Goal: Find specific page/section: Find specific page/section

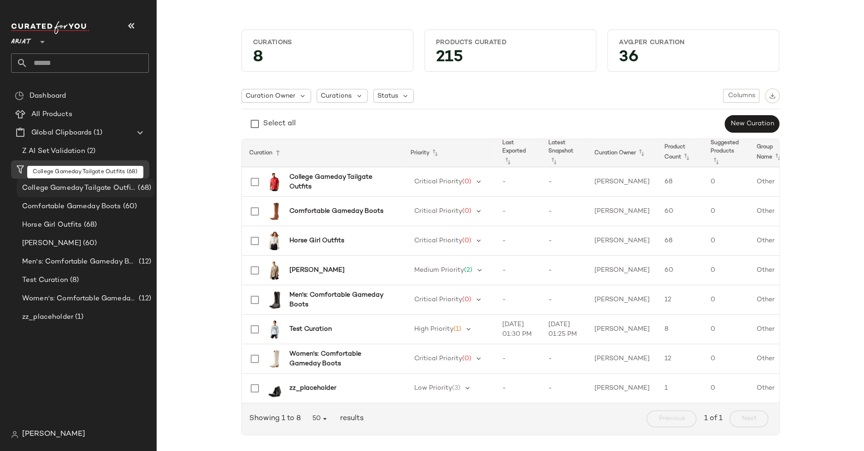
click at [129, 187] on span "College Gameday Tailgate Outfits" at bounding box center [79, 188] width 114 height 11
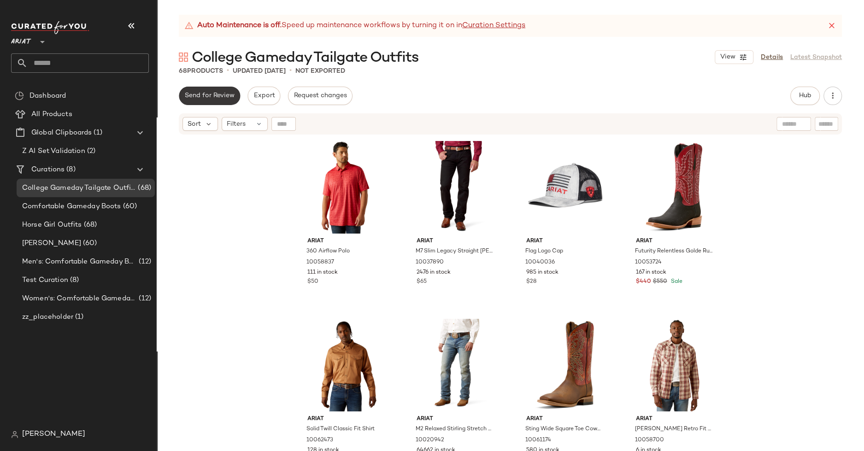
click at [220, 98] on span "Send for Review" at bounding box center [209, 95] width 50 height 7
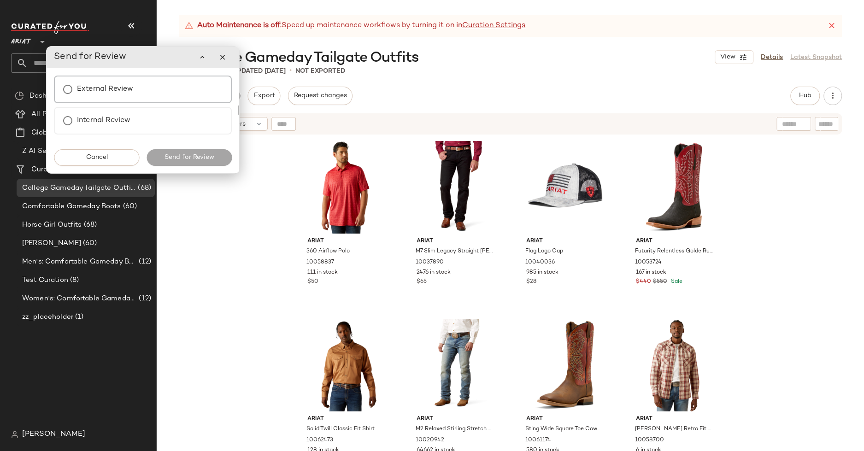
click at [187, 97] on div "External Review" at bounding box center [143, 90] width 178 height 28
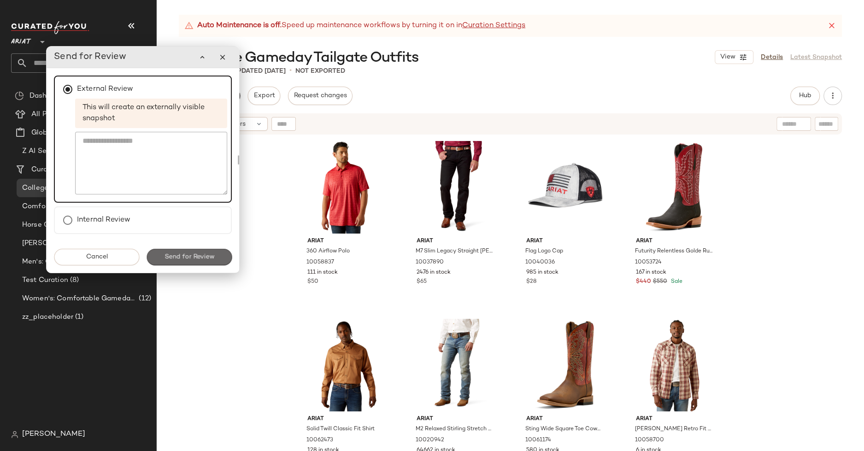
click at [191, 256] on span "Send for Review" at bounding box center [189, 256] width 50 height 7
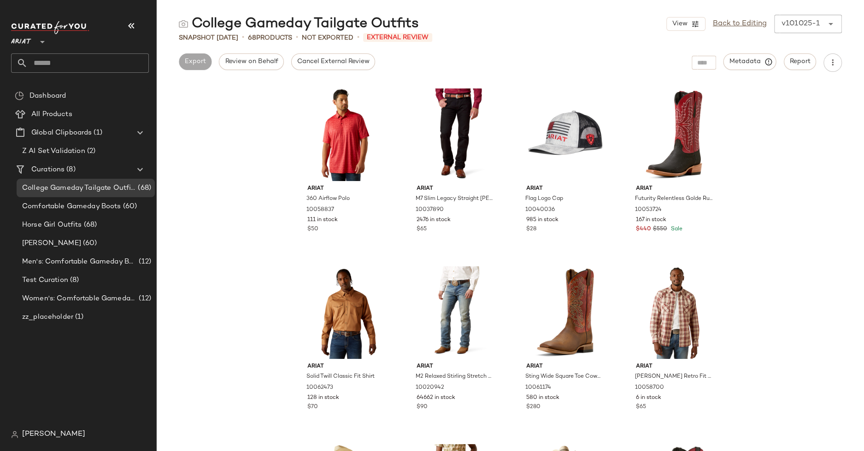
click at [240, 29] on div "College Gameday Tailgate Outfits" at bounding box center [299, 24] width 240 height 18
copy div "College Gameday Tailgate Outfits"
click at [212, 215] on div "Ariat 360 Airflow Polo 10058837 111 in stock $50 Ariat M7 Slim Legacy Straight …" at bounding box center [510, 267] width 707 height 368
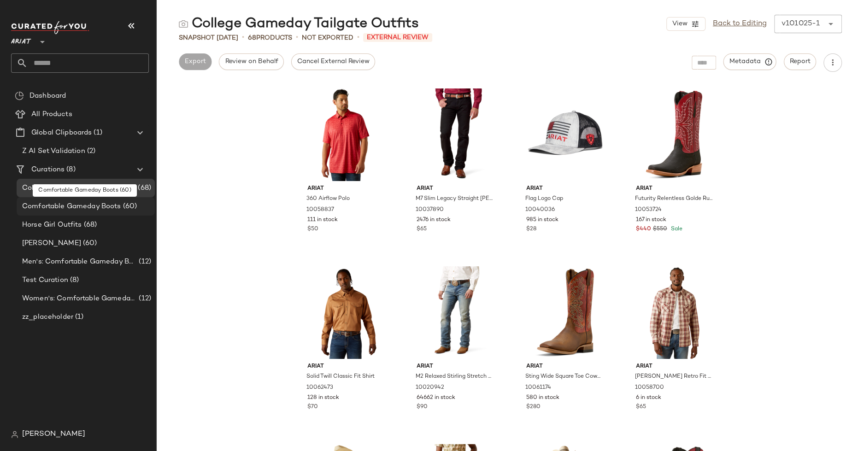
click at [106, 206] on span "Comfortable Gameday Boots" at bounding box center [71, 206] width 99 height 11
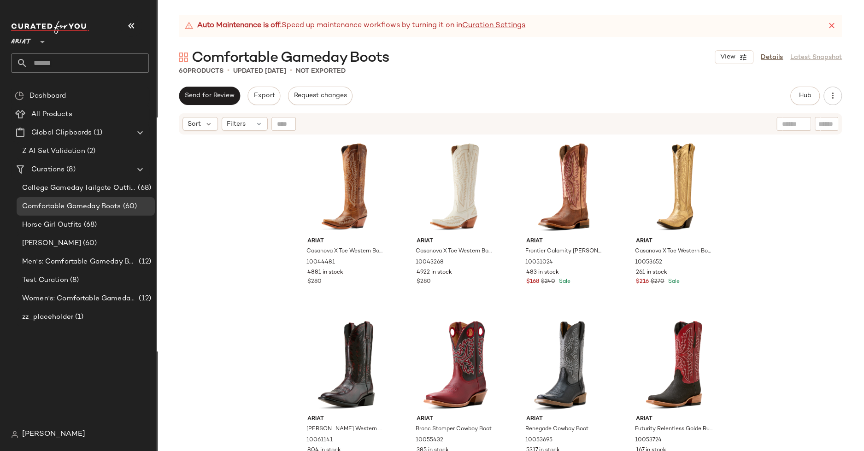
click at [289, 55] on span "Comfortable Gameday Boots" at bounding box center [290, 58] width 197 height 18
copy div "Comfortable Gameday Boots View"
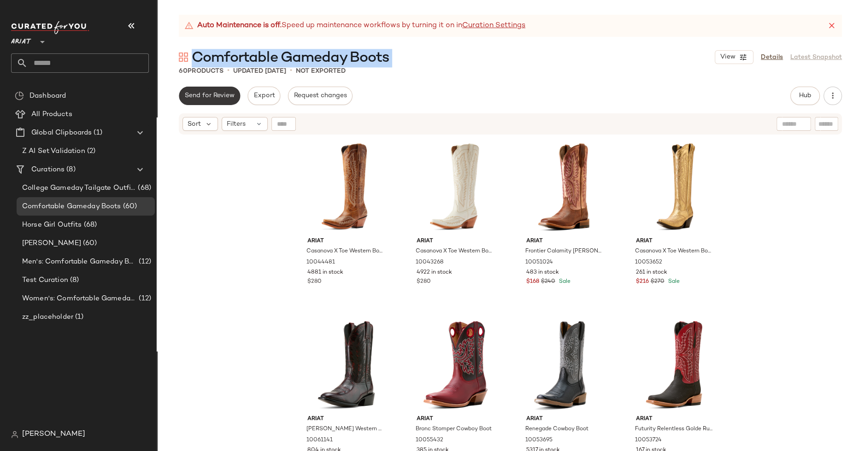
click at [214, 95] on span "Send for Review" at bounding box center [209, 95] width 50 height 7
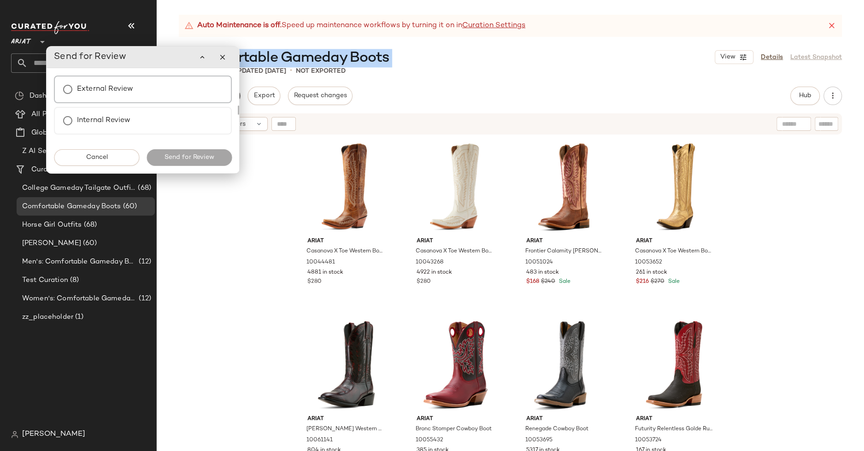
click at [172, 101] on div "External Review" at bounding box center [143, 90] width 178 height 28
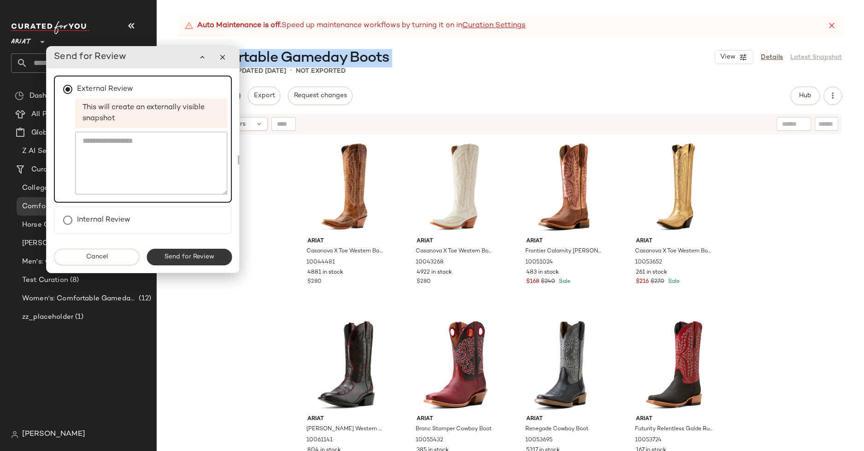
click at [190, 262] on button "Send for Review" at bounding box center [188, 257] width 85 height 17
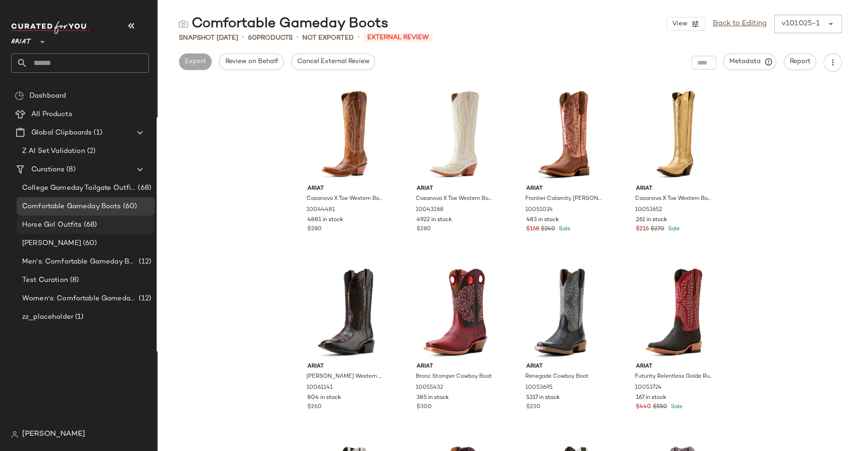
click at [105, 228] on div "Horse Girl Outfits (68)" at bounding box center [85, 225] width 132 height 11
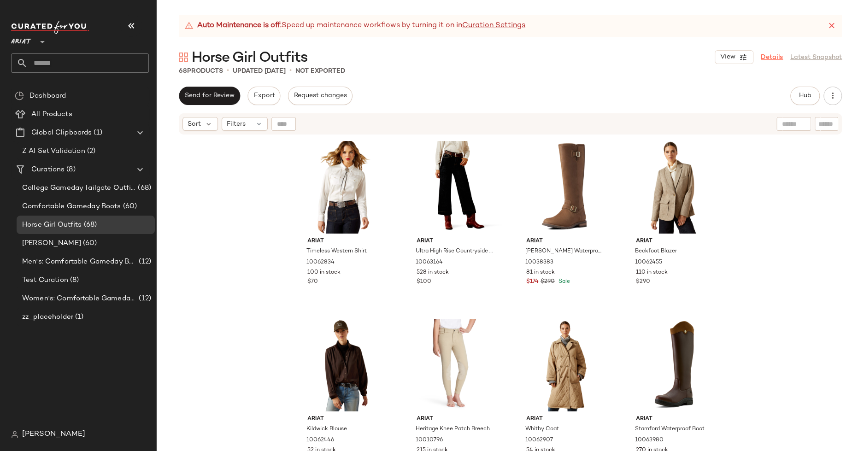
click at [764, 53] on link "Details" at bounding box center [771, 58] width 22 height 10
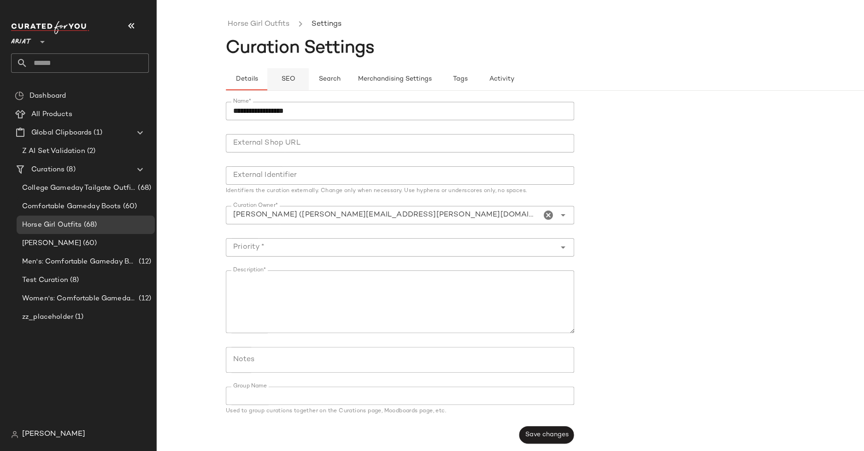
click at [282, 78] on span "SEO" at bounding box center [287, 79] width 14 height 7
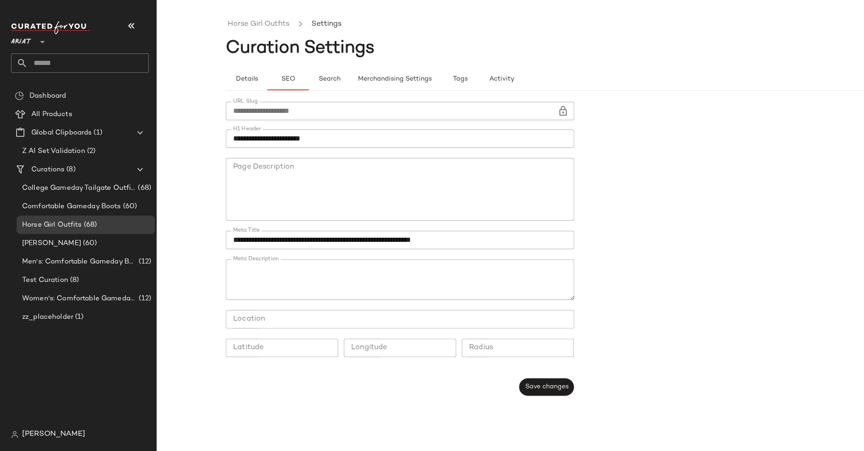
type button "seo"
click at [291, 136] on input "**********" at bounding box center [400, 138] width 348 height 18
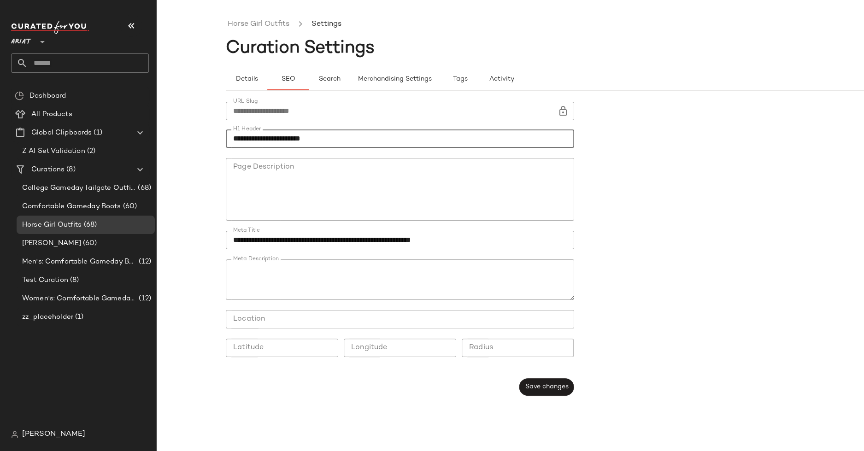
click at [291, 136] on input "**********" at bounding box center [400, 138] width 348 height 18
click at [254, 23] on link "Horse Girl Outfits" at bounding box center [259, 24] width 62 height 12
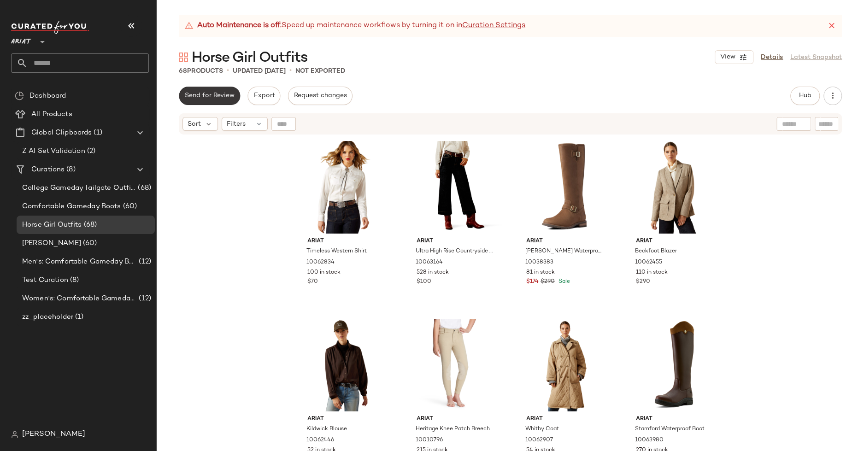
click at [227, 99] on span "Send for Review" at bounding box center [209, 95] width 50 height 7
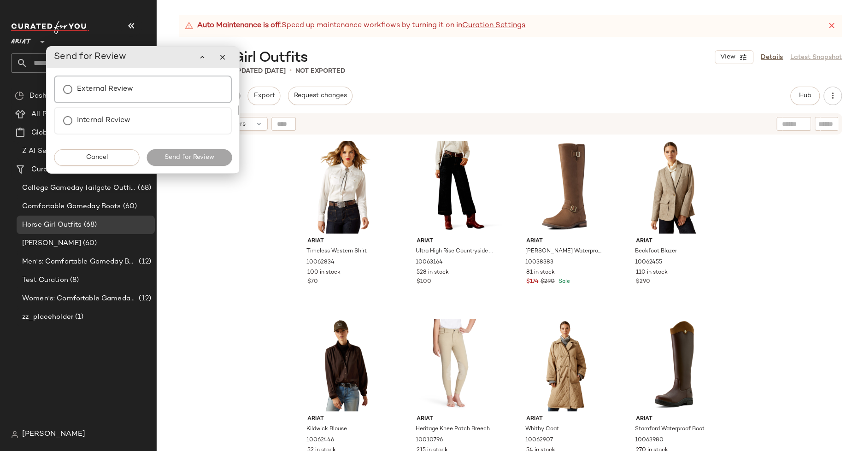
click at [187, 98] on div "External Review" at bounding box center [143, 90] width 178 height 28
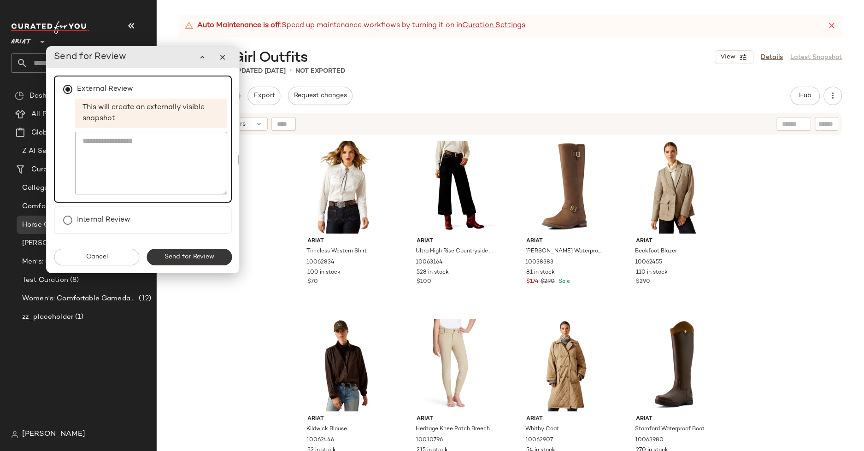
click at [197, 262] on button "Send for Review" at bounding box center [188, 257] width 85 height 17
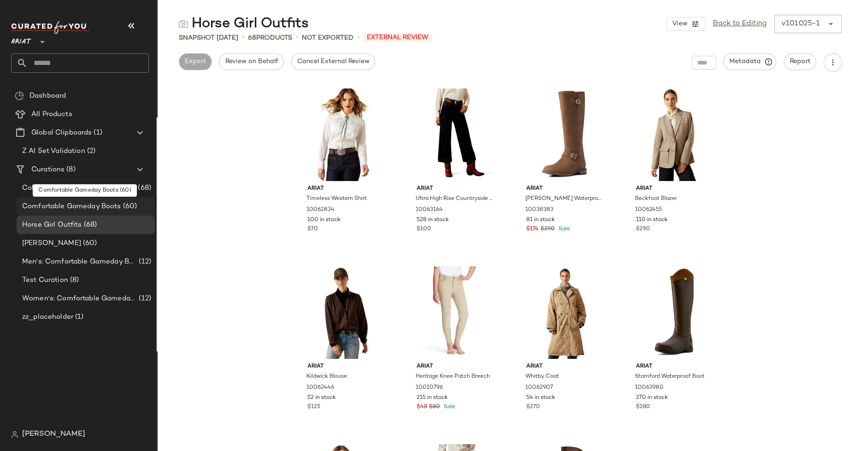
click at [101, 208] on span "Comfortable Gameday Boots" at bounding box center [71, 206] width 99 height 11
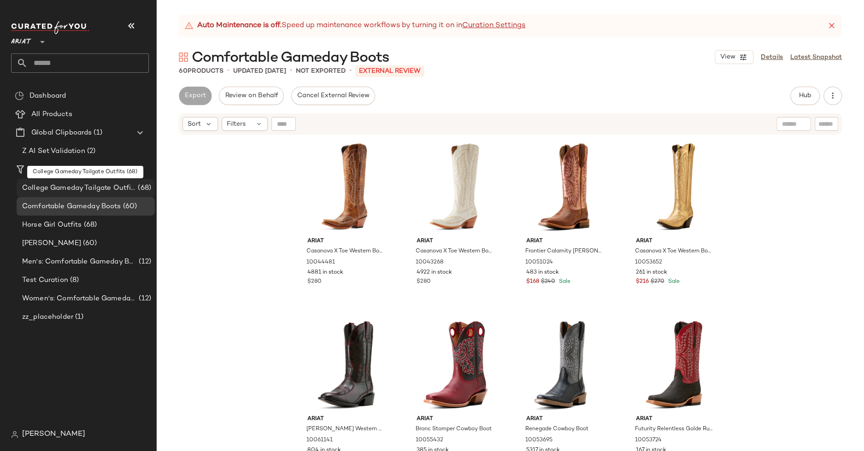
click at [106, 186] on span "College Gameday Tailgate Outfits" at bounding box center [79, 188] width 114 height 11
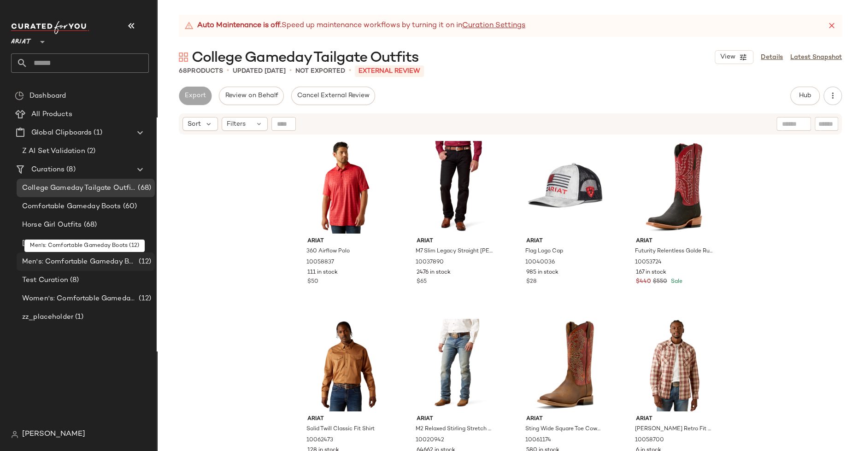
click at [99, 263] on span "Men's: Comfortable Gameday Boots" at bounding box center [79, 262] width 115 height 11
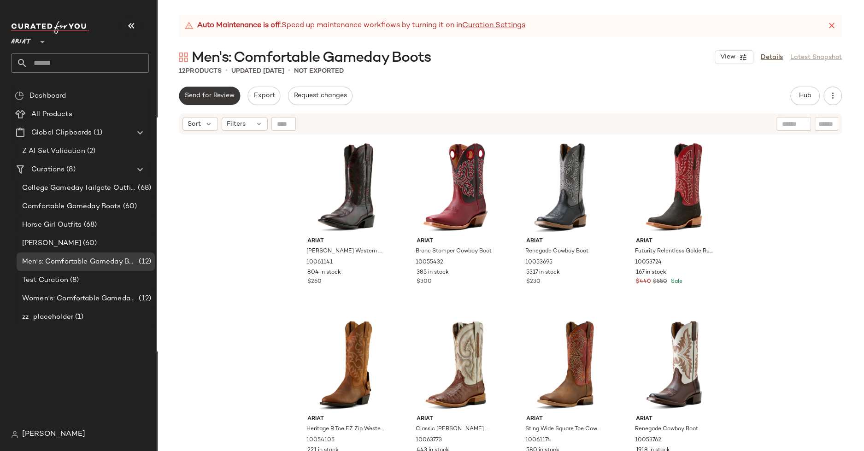
click at [206, 92] on button "Send for Review" at bounding box center [209, 96] width 61 height 18
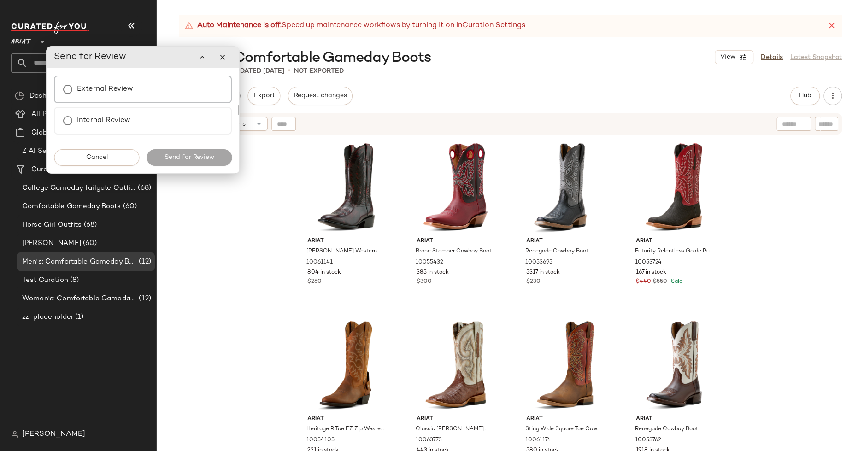
click at [196, 103] on div "External Review" at bounding box center [143, 90] width 178 height 28
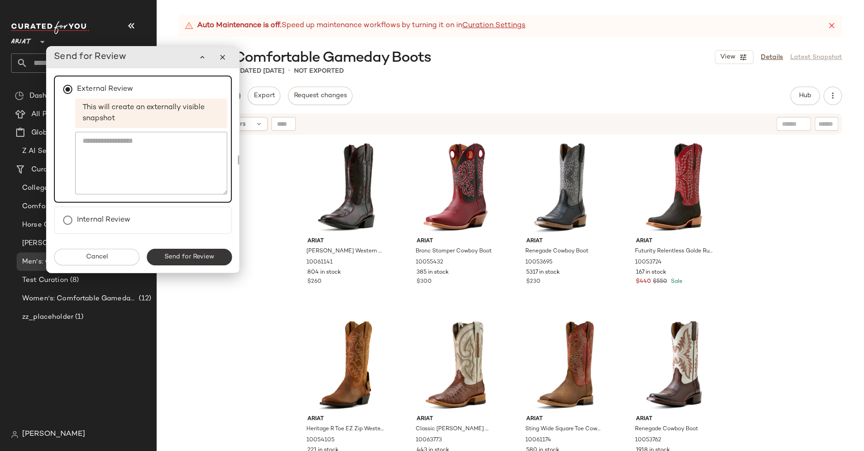
click at [204, 259] on span "Send for Review" at bounding box center [189, 256] width 50 height 7
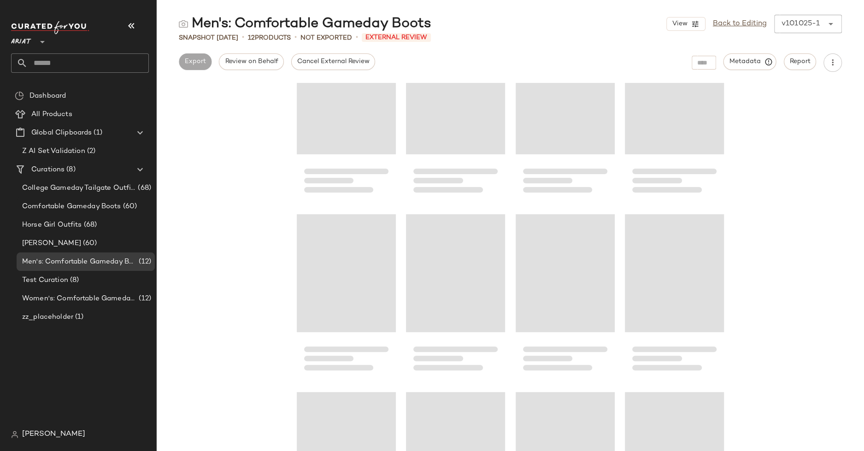
scroll to position [160, 0]
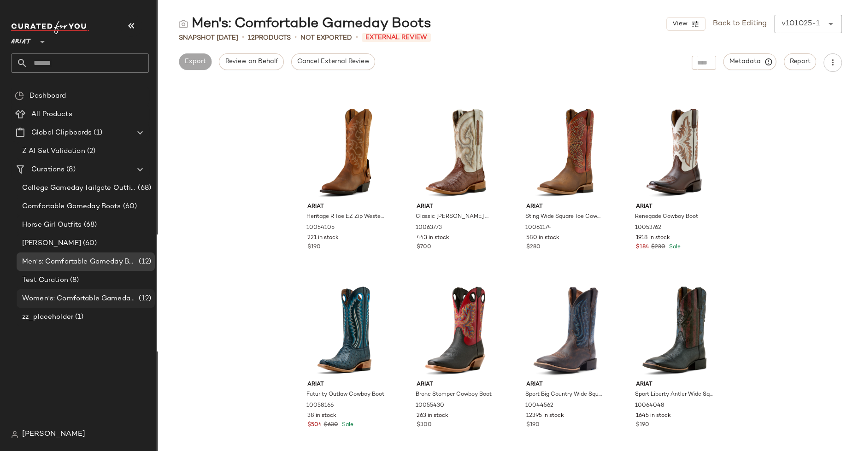
click at [104, 298] on span "Women's: Comfortable Gameday Boots" at bounding box center [79, 298] width 115 height 11
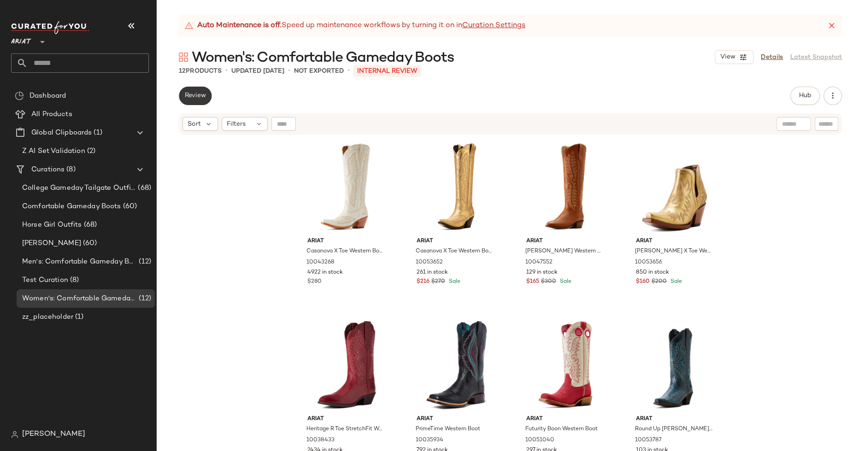
click at [203, 93] on span "Review" at bounding box center [195, 95] width 22 height 7
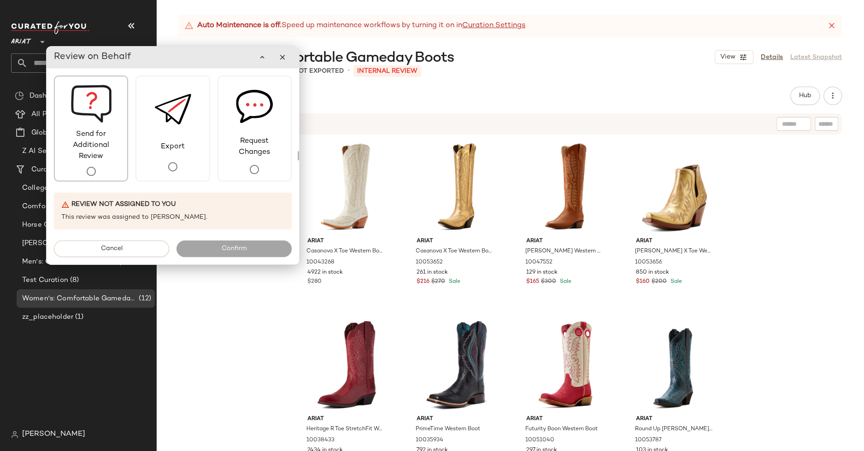
click at [111, 165] on div "Send for Additional Review" at bounding box center [91, 129] width 74 height 106
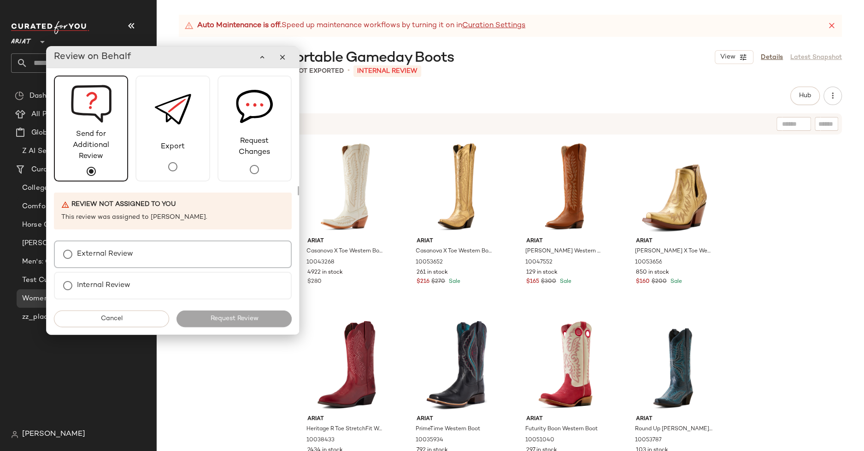
click at [131, 254] on label "External Review" at bounding box center [105, 254] width 56 height 18
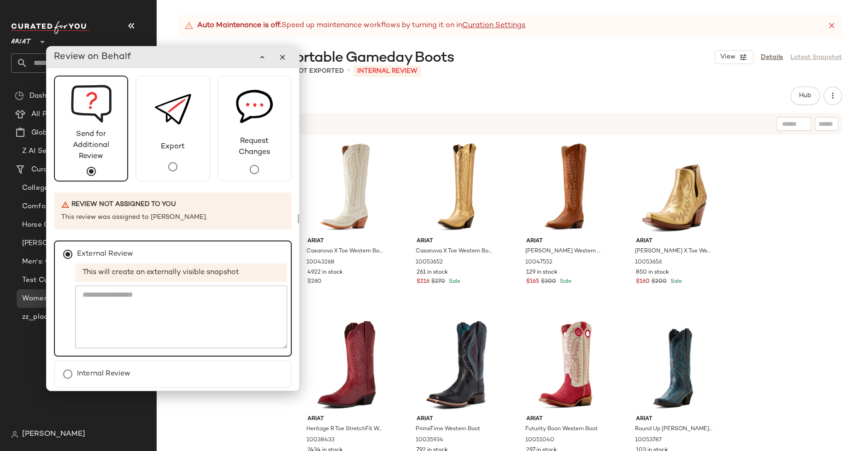
scroll to position [32, 0]
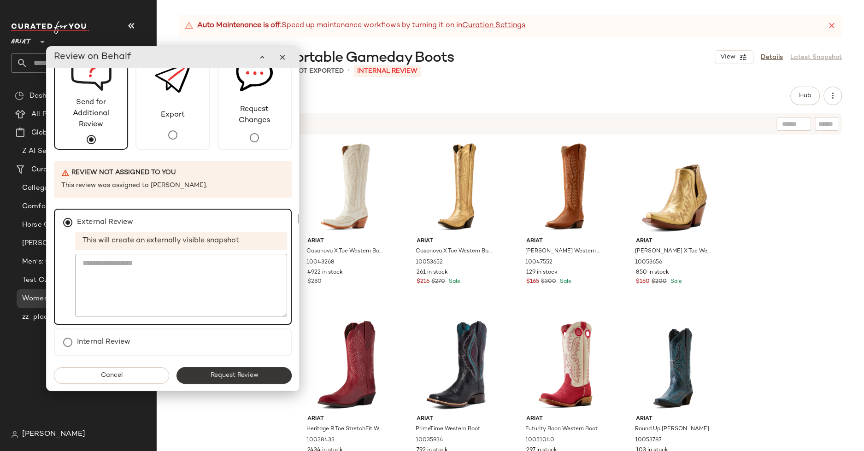
click at [223, 376] on span "Request Review" at bounding box center [234, 375] width 48 height 7
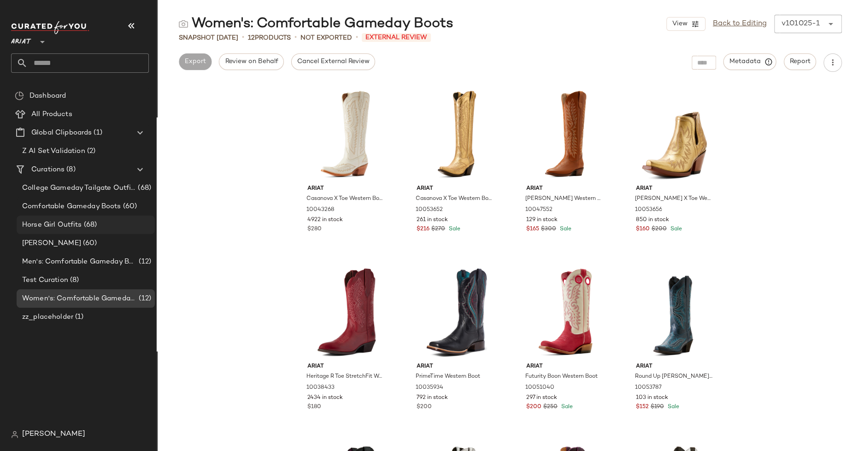
click at [78, 221] on span "Horse Girl Outfits" at bounding box center [52, 225] width 60 height 11
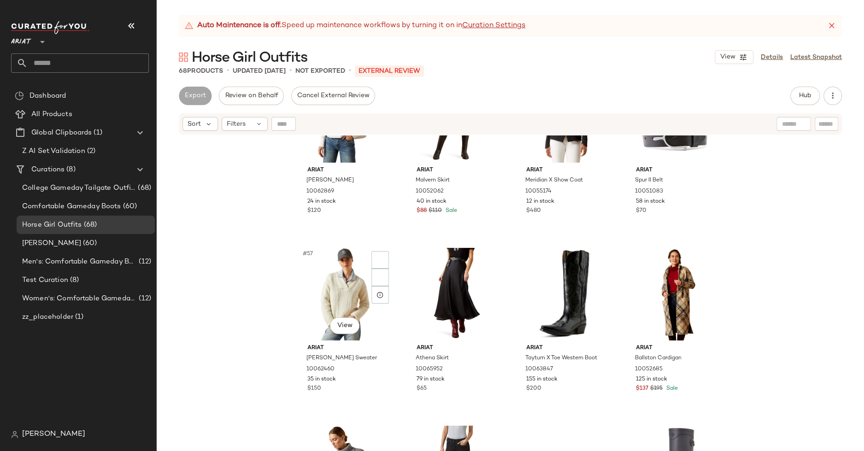
scroll to position [2443, 0]
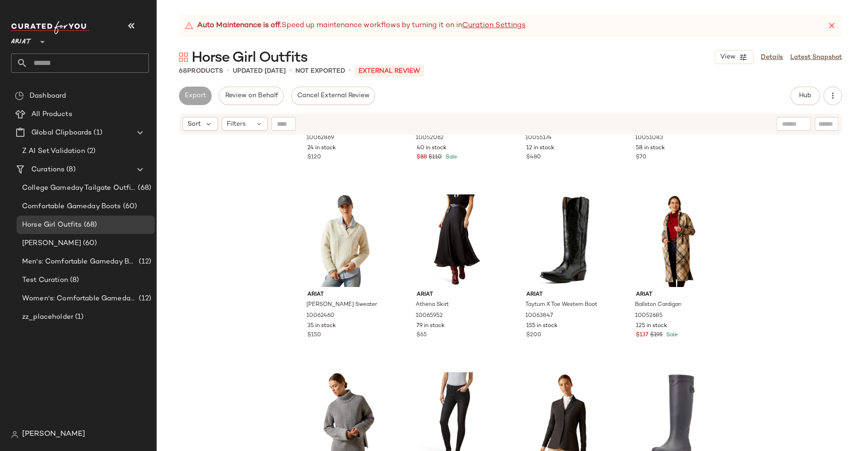
click at [57, 431] on span "[PERSON_NAME]" at bounding box center [53, 434] width 63 height 11
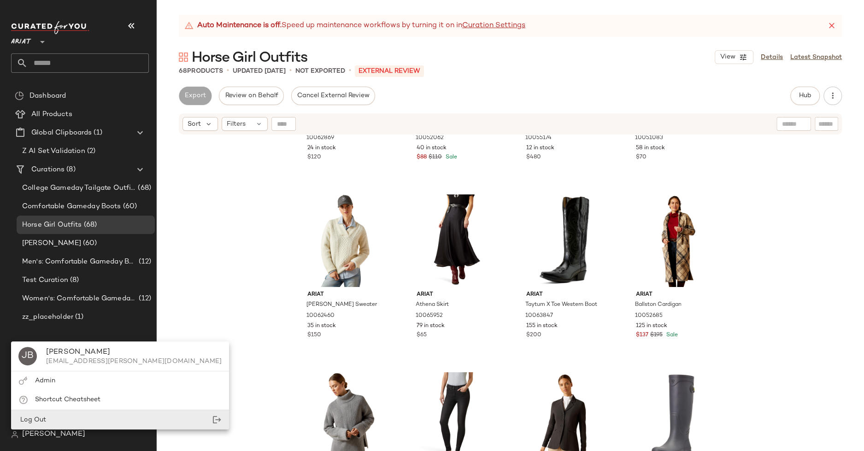
click at [64, 410] on div "Log Out" at bounding box center [120, 419] width 218 height 19
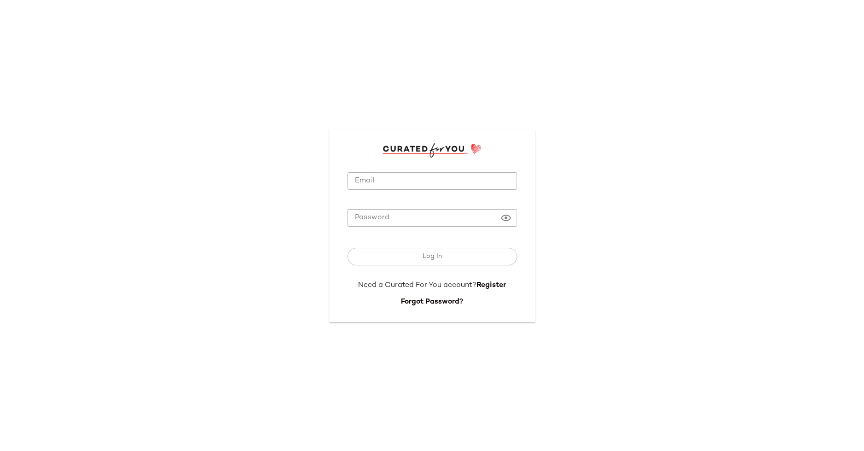
click at [391, 169] on form "**********" at bounding box center [431, 233] width 169 height 150
click at [391, 177] on input "**********" at bounding box center [431, 181] width 169 height 18
type input "**********"
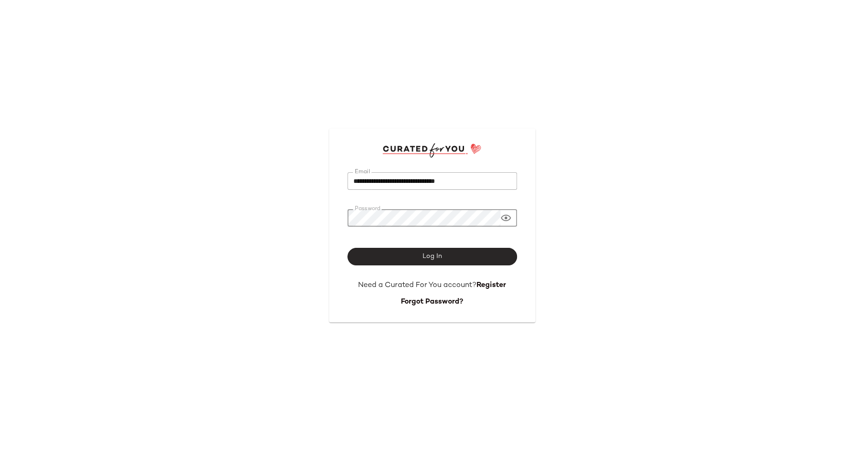
click at [451, 260] on button "Log In" at bounding box center [431, 257] width 169 height 18
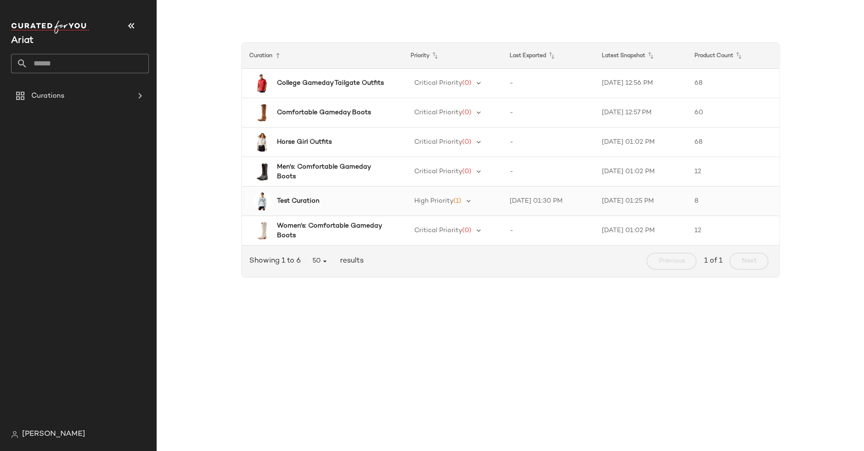
click at [304, 199] on b "Test Curation" at bounding box center [298, 201] width 42 height 10
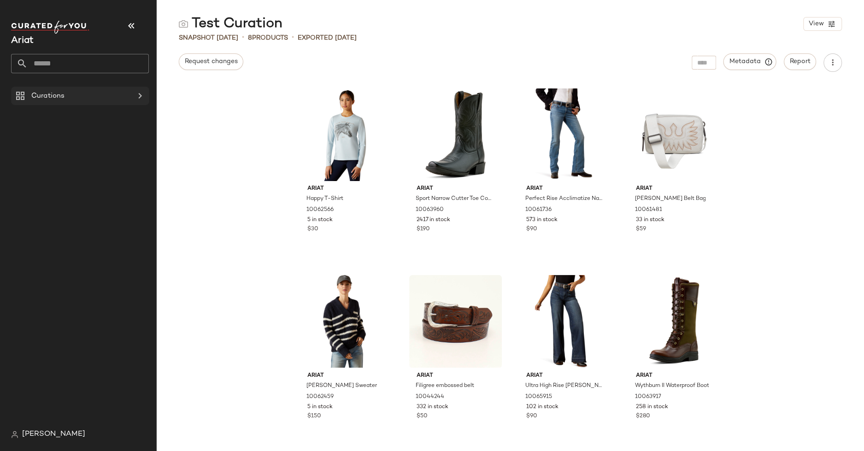
click at [106, 91] on div "Curations" at bounding box center [81, 96] width 104 height 11
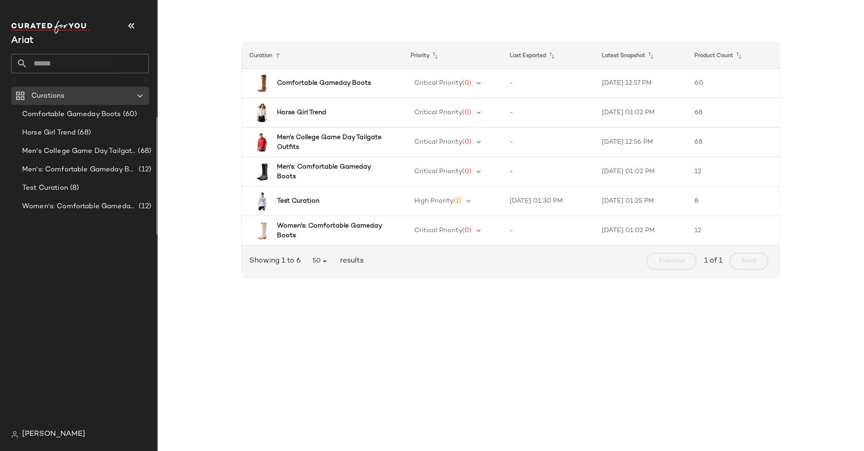
click at [53, 434] on span "[PERSON_NAME]" at bounding box center [53, 434] width 63 height 11
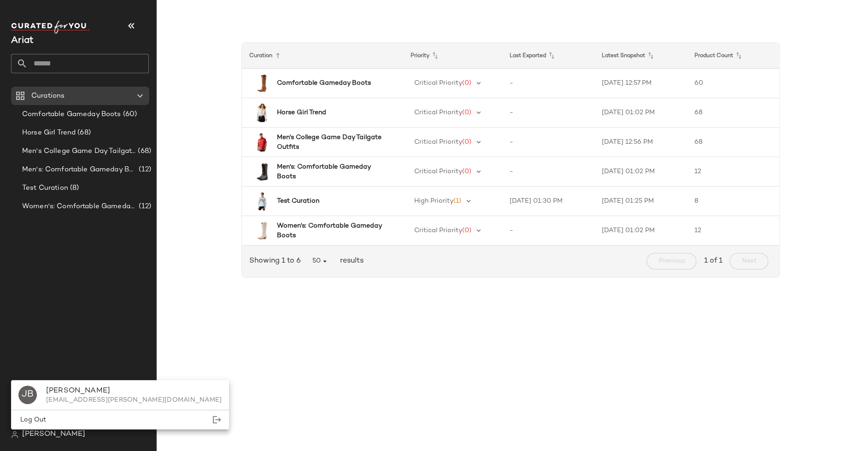
click at [70, 407] on div "JB [PERSON_NAME] [PERSON_NAME][EMAIL_ADDRESS][PERSON_NAME][DOMAIN_NAME]" at bounding box center [120, 394] width 218 height 29
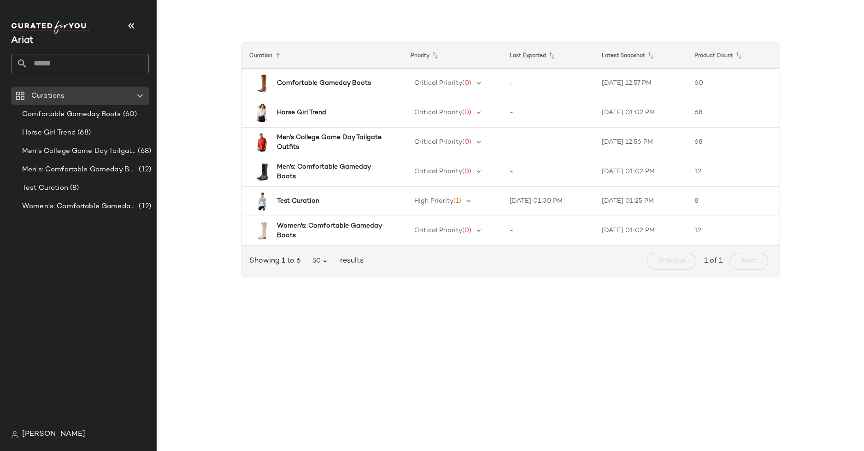
click at [64, 424] on div "Curations Comfortable Gameday Boots (60) Horse Girl Trend (68) Men's College Ga…" at bounding box center [83, 256] width 145 height 339
click at [71, 432] on div "[PERSON_NAME]" at bounding box center [83, 434] width 145 height 18
click at [62, 429] on span "[PERSON_NAME]" at bounding box center [53, 434] width 63 height 11
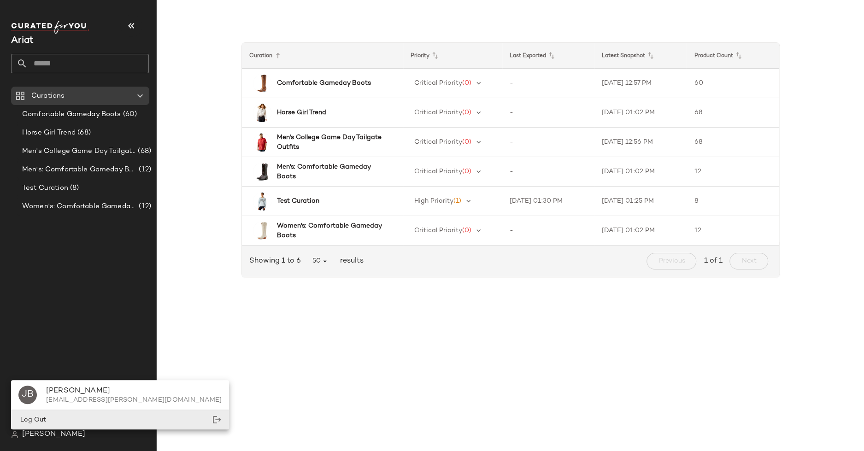
click at [91, 415] on div "Log Out" at bounding box center [120, 419] width 218 height 19
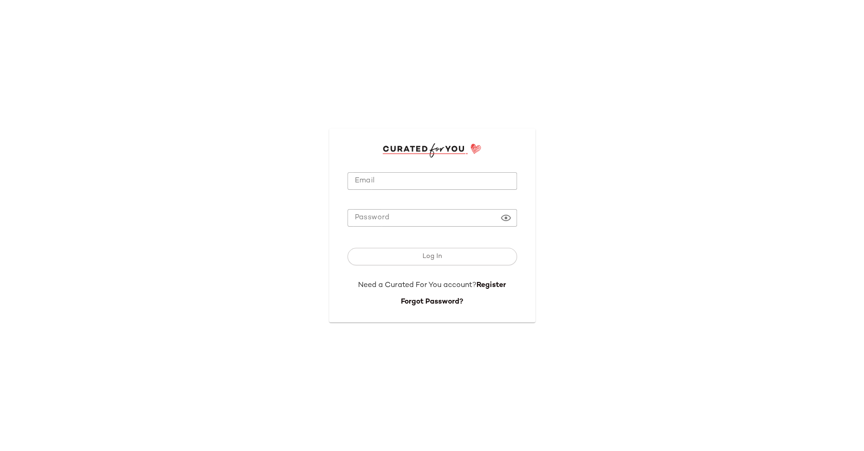
type input "**********"
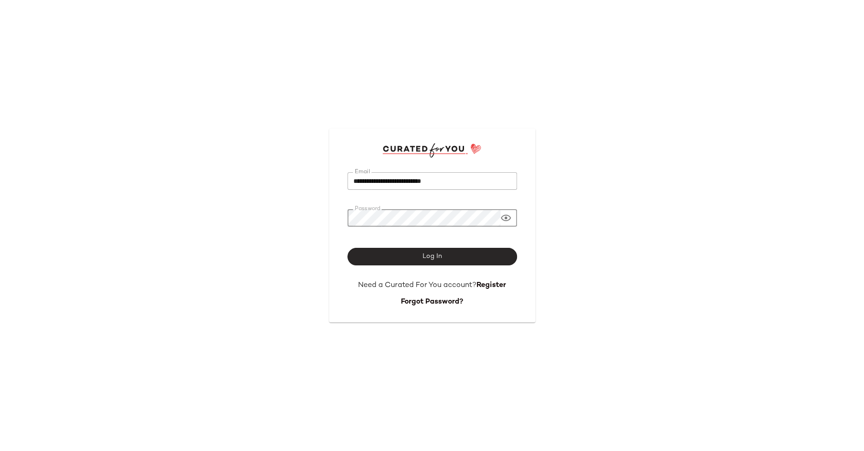
click at [373, 257] on button "Log In" at bounding box center [431, 257] width 169 height 18
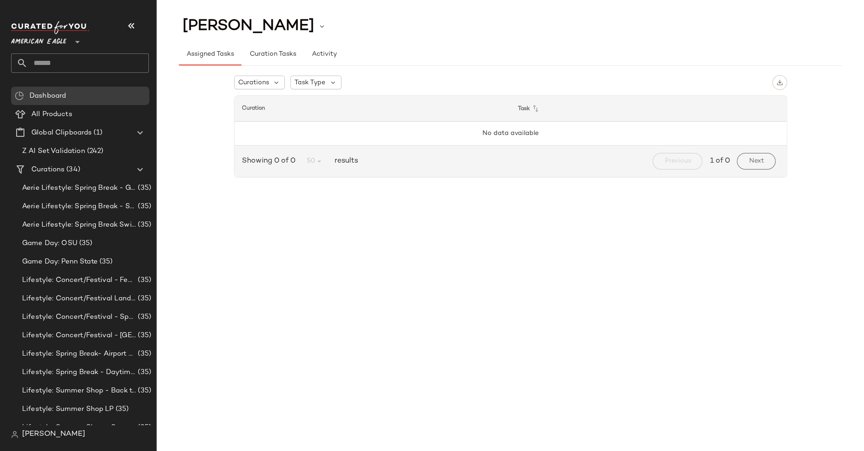
click at [61, 64] on input "text" at bounding box center [88, 62] width 121 height 19
click at [61, 31] on span "American Eagle" at bounding box center [38, 39] width 55 height 17
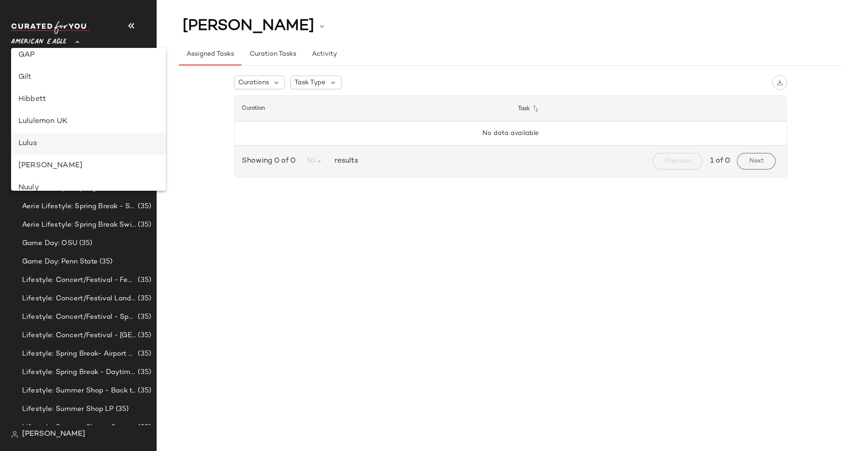
scroll to position [236, 0]
click at [61, 112] on div "Lululemon UK" at bounding box center [88, 113] width 140 height 11
type input "**"
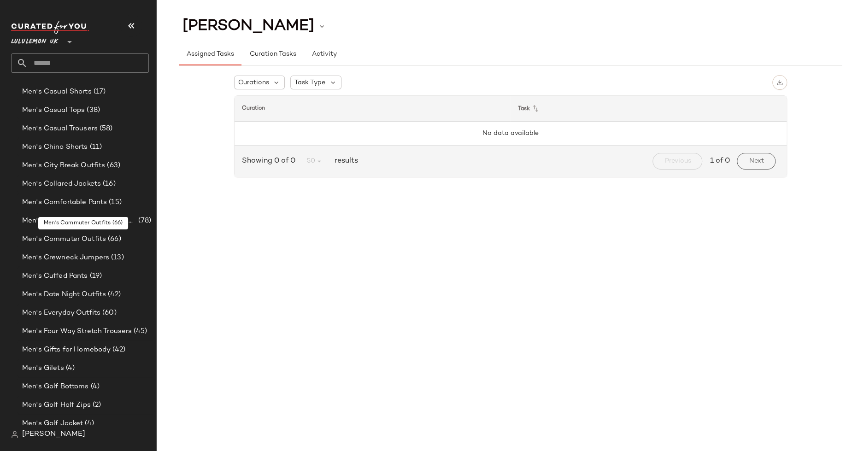
scroll to position [1625, 0]
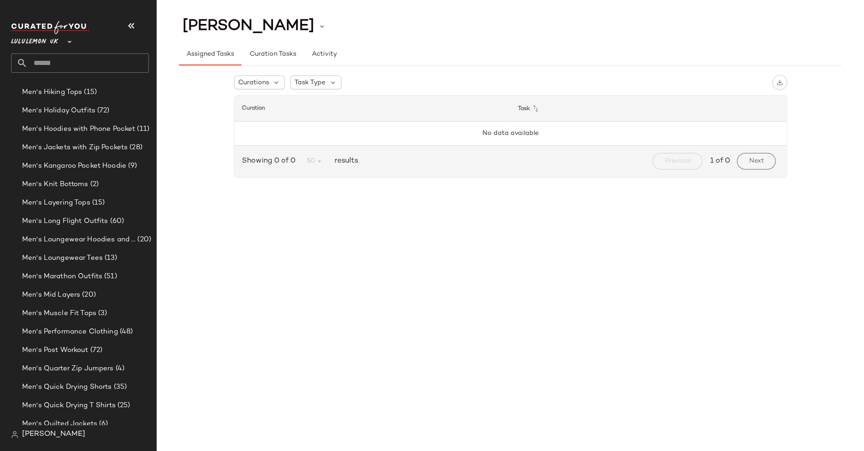
click at [92, 64] on input "text" at bounding box center [88, 62] width 121 height 19
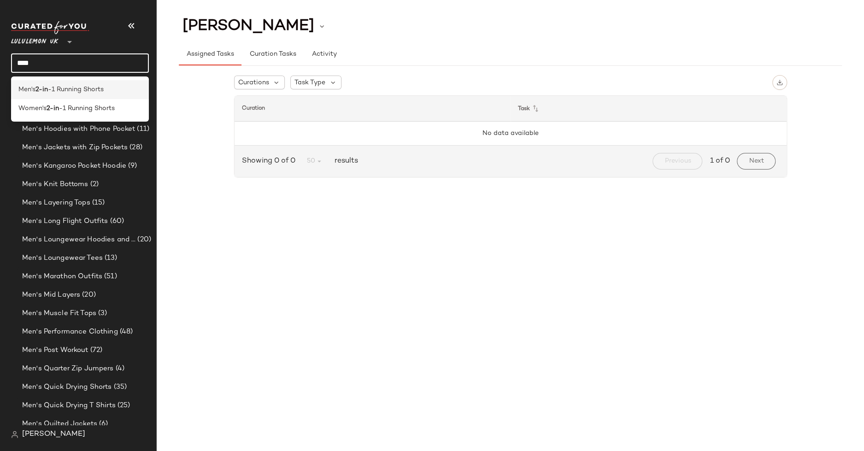
type input "****"
click at [93, 94] on div "Men's 2-in -1 Running Shorts" at bounding box center [80, 89] width 138 height 19
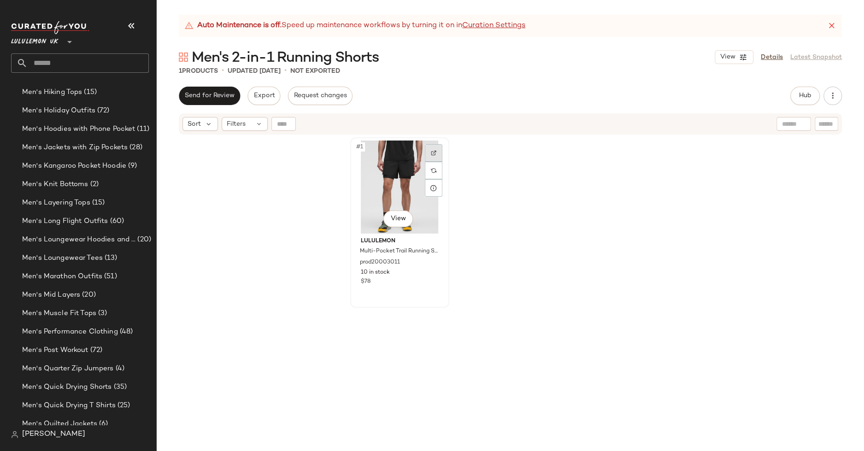
click at [432, 154] on img at bounding box center [434, 153] width 6 height 6
click at [76, 64] on input "text" at bounding box center [88, 62] width 121 height 19
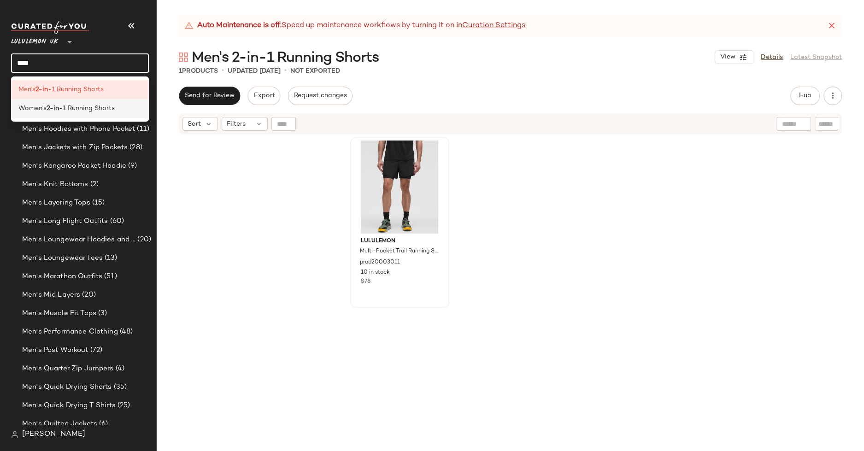
type input "****"
click at [75, 113] on span "-1 Running Shorts" at bounding box center [87, 109] width 56 height 10
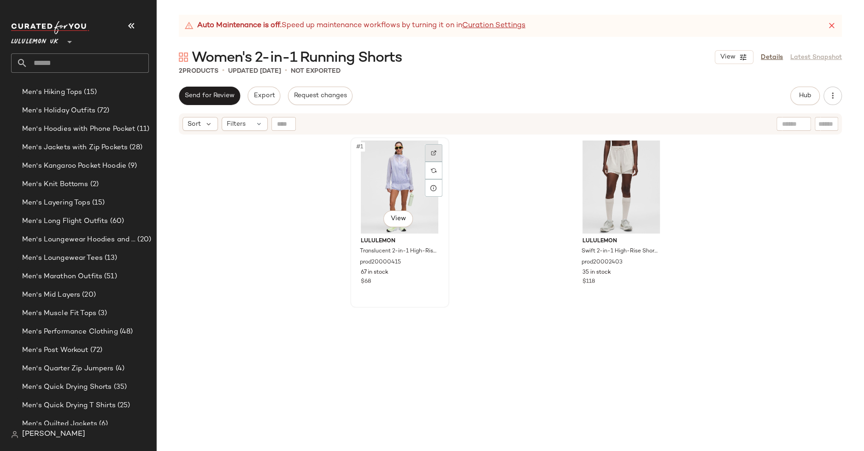
click at [426, 152] on div at bounding box center [434, 153] width 18 height 18
click at [108, 57] on input "text" at bounding box center [88, 62] width 121 height 19
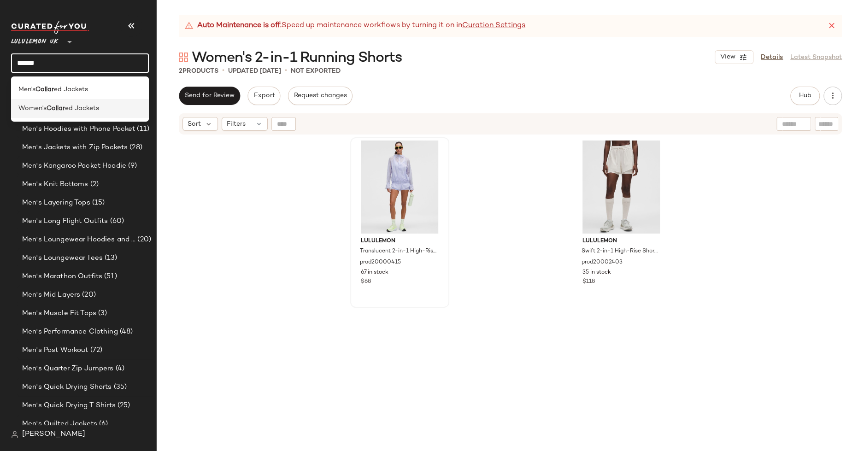
type input "******"
click at [105, 109] on div "Women's Collar ed Jackets" at bounding box center [79, 109] width 123 height 10
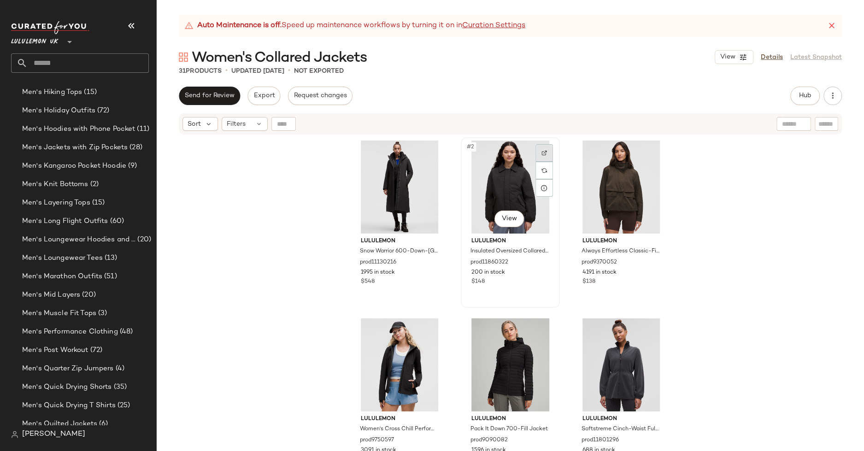
click at [541, 154] on img at bounding box center [544, 153] width 6 height 6
click at [541, 329] on img at bounding box center [544, 331] width 6 height 6
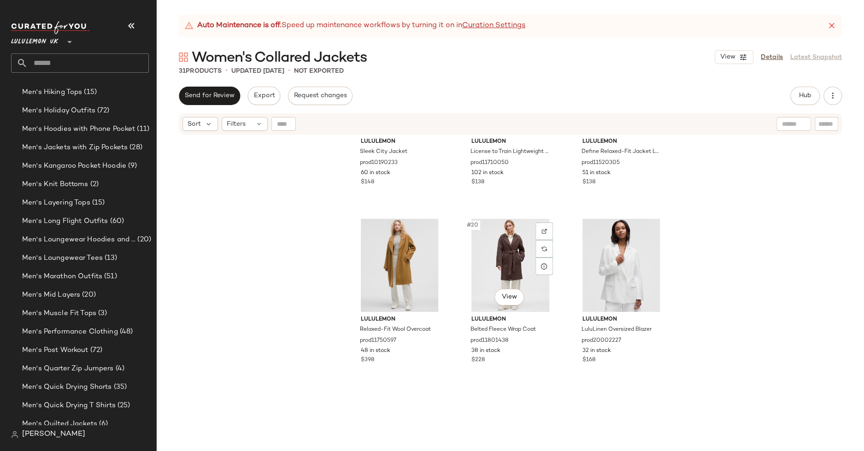
scroll to position [1022, 0]
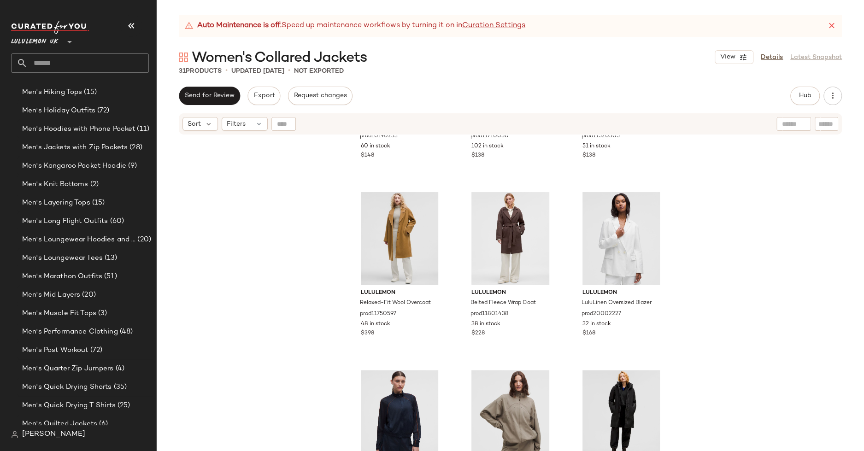
click at [133, 61] on input "text" at bounding box center [88, 62] width 121 height 19
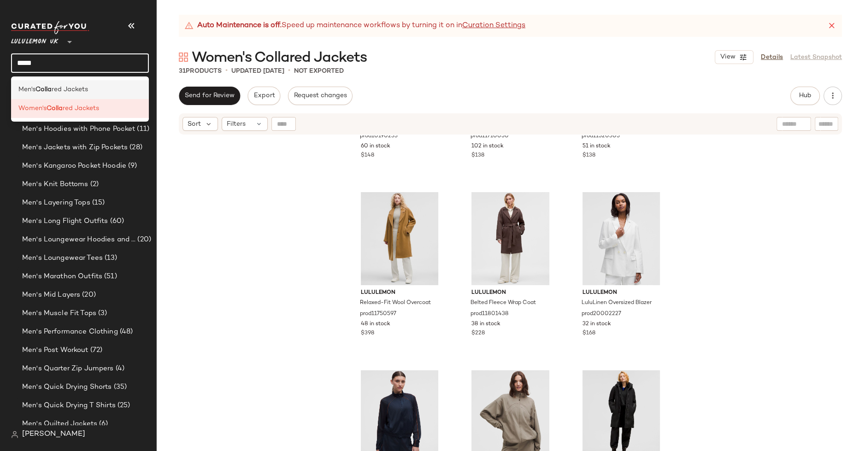
type input "*****"
click at [85, 96] on div "Men's Colla red Jackets" at bounding box center [80, 89] width 138 height 19
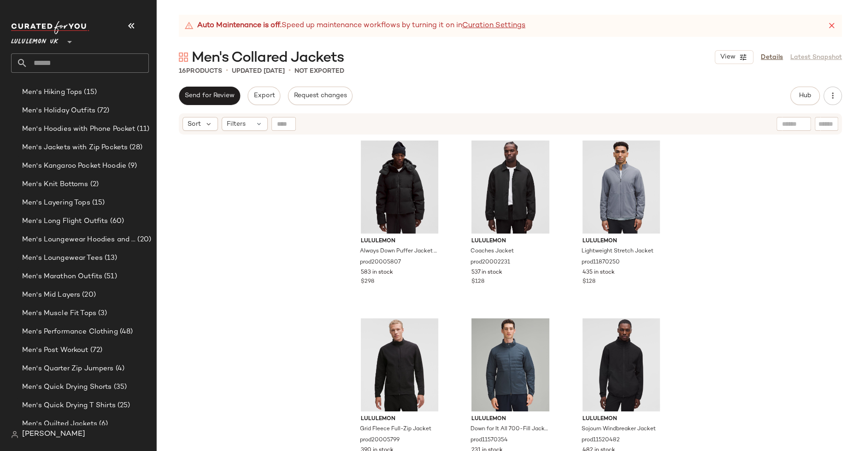
click at [115, 54] on input "text" at bounding box center [88, 62] width 121 height 19
click at [115, 58] on input "text" at bounding box center [88, 62] width 121 height 19
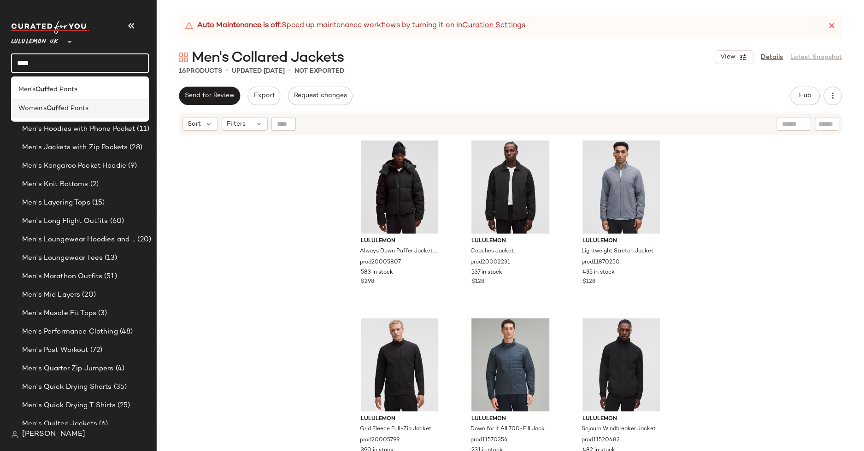
type input "****"
click at [98, 105] on div "Women's Cuff ed Pants" at bounding box center [79, 109] width 123 height 10
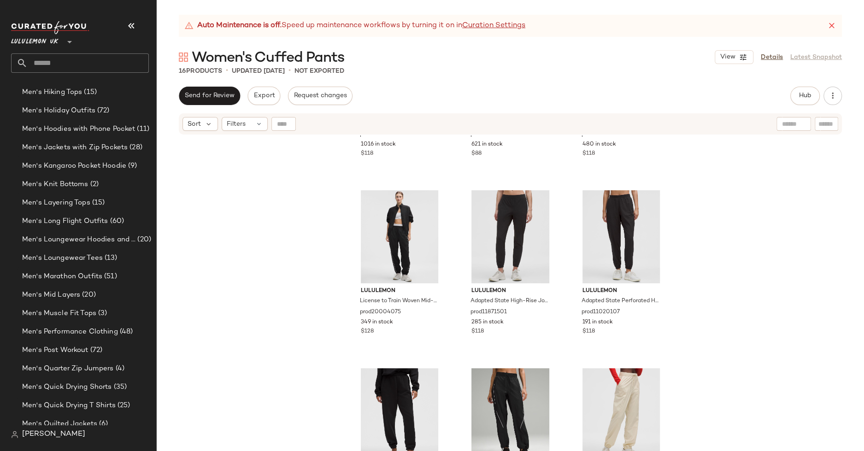
scroll to position [1692, 0]
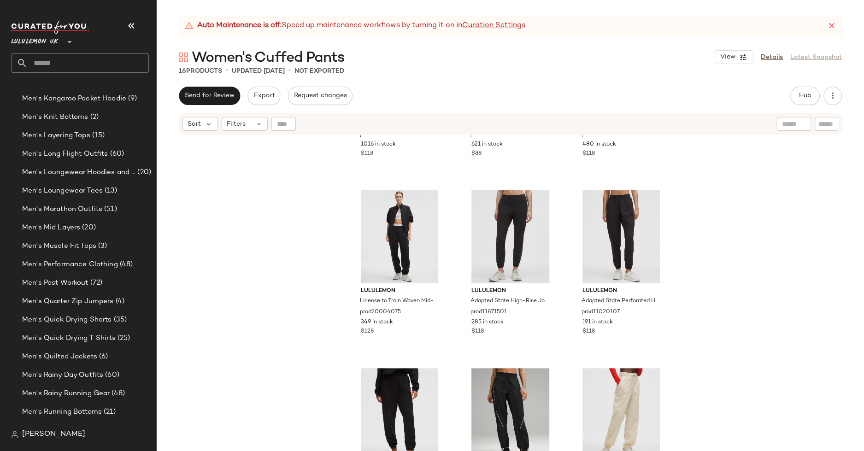
click at [99, 52] on div "Lululemon UK **" at bounding box center [80, 47] width 138 height 52
click at [98, 59] on input "text" at bounding box center [88, 62] width 121 height 19
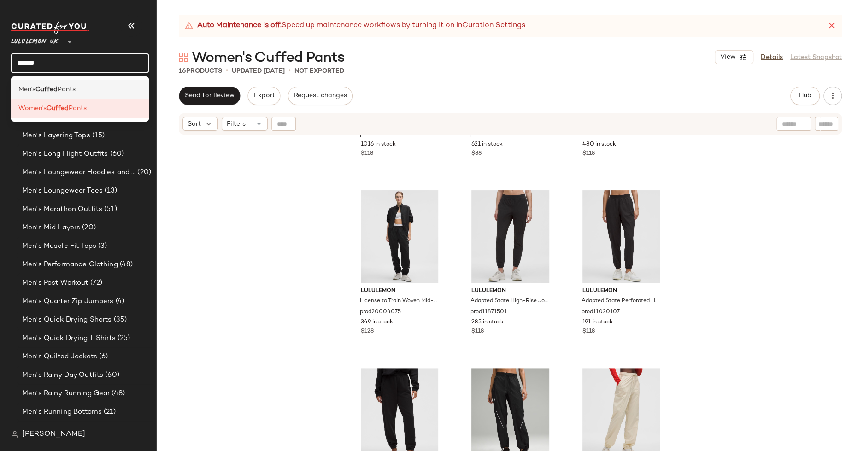
type input "******"
click at [76, 93] on span "Pants" at bounding box center [67, 90] width 18 height 10
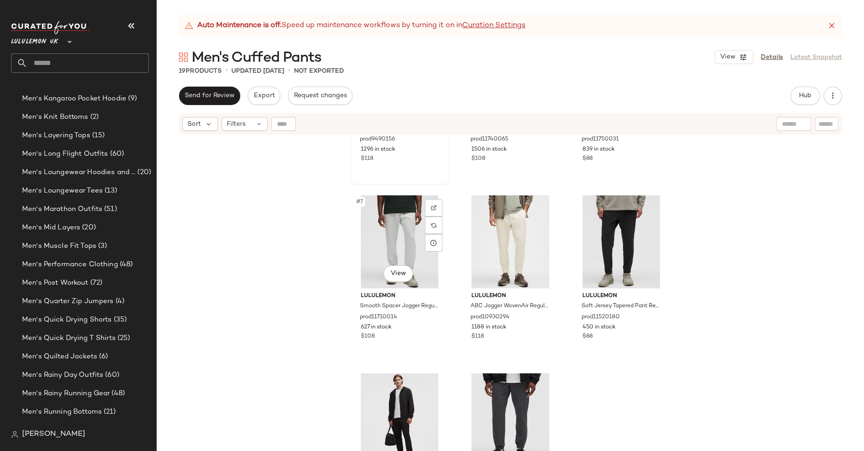
scroll to position [323, 0]
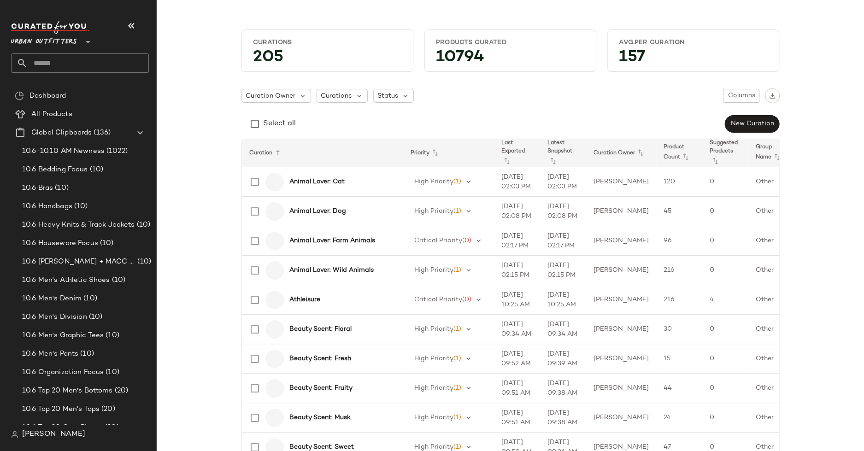
click at [98, 60] on input "text" at bounding box center [88, 62] width 121 height 19
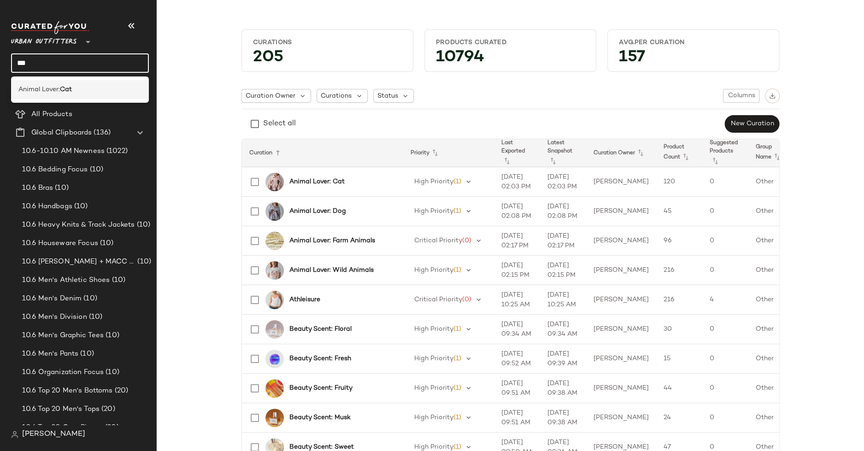
type input "***"
click at [81, 95] on div "Animal Lover: Cat" at bounding box center [80, 89] width 138 height 19
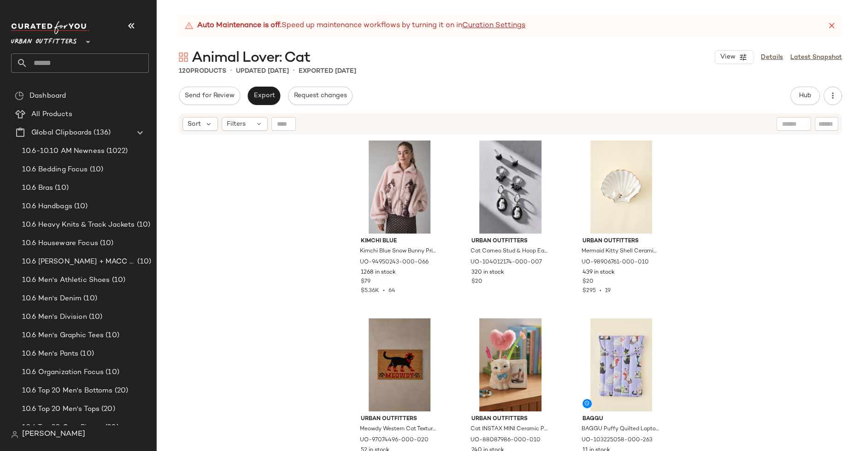
click at [55, 65] on input "text" at bounding box center [88, 62] width 121 height 19
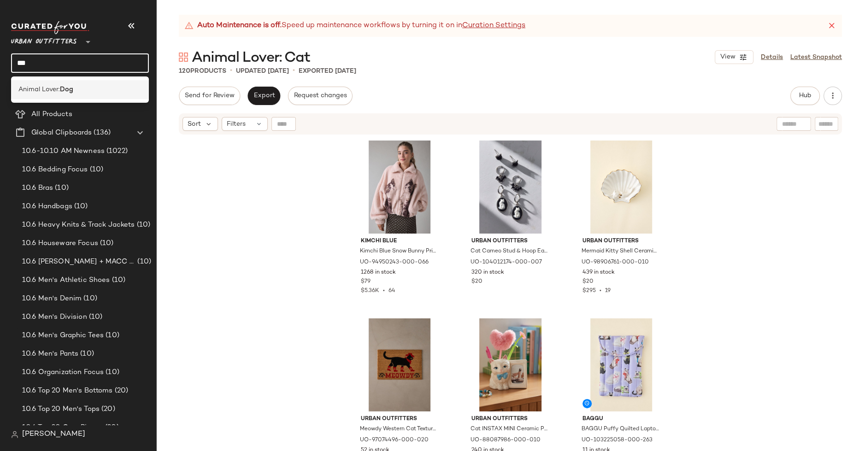
type input "***"
click at [56, 87] on span "Animal Lover:" at bounding box center [38, 90] width 41 height 10
